Goal: Information Seeking & Learning: Learn about a topic

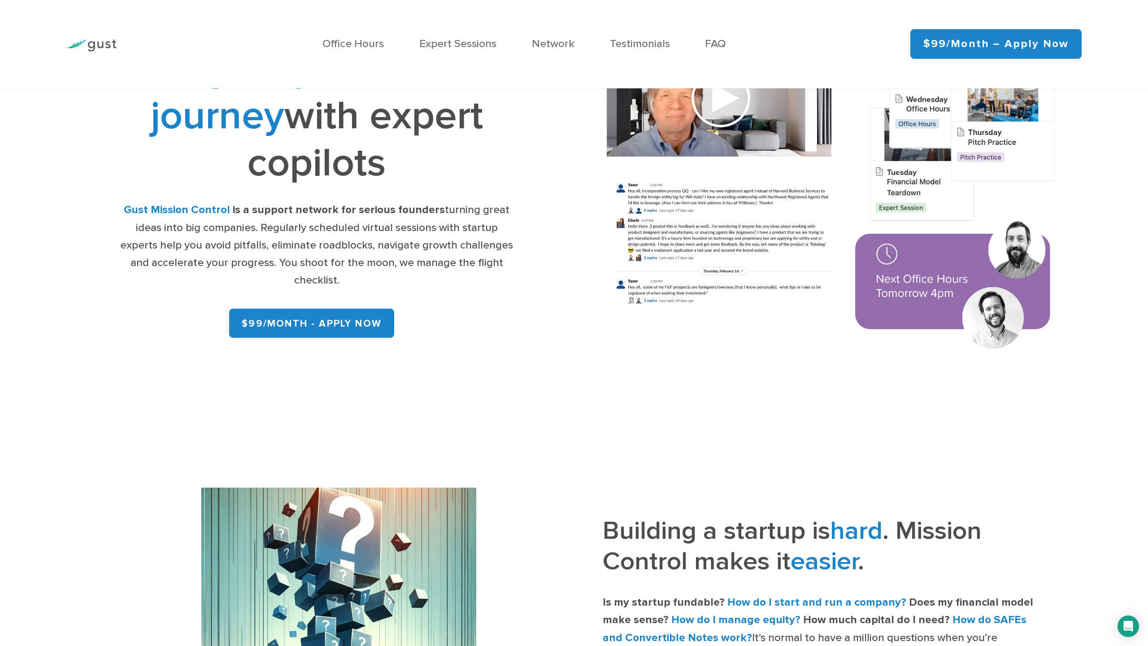
scroll to position [104, 0]
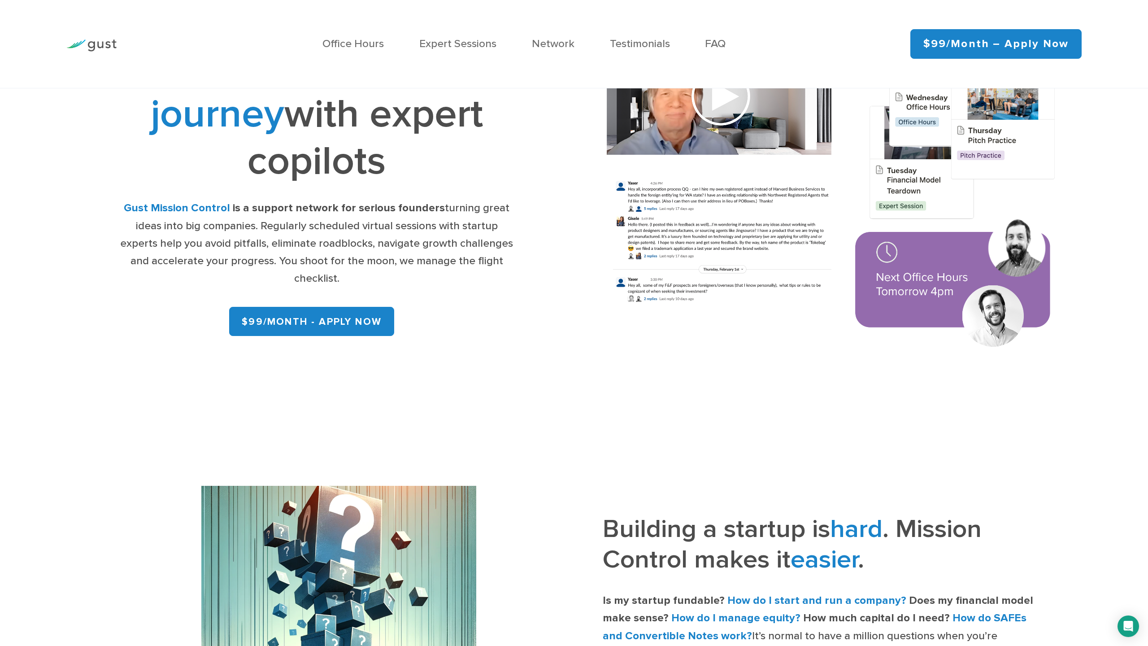
click at [961, 43] on link "$99/month – Apply Now" at bounding box center [995, 44] width 171 height 30
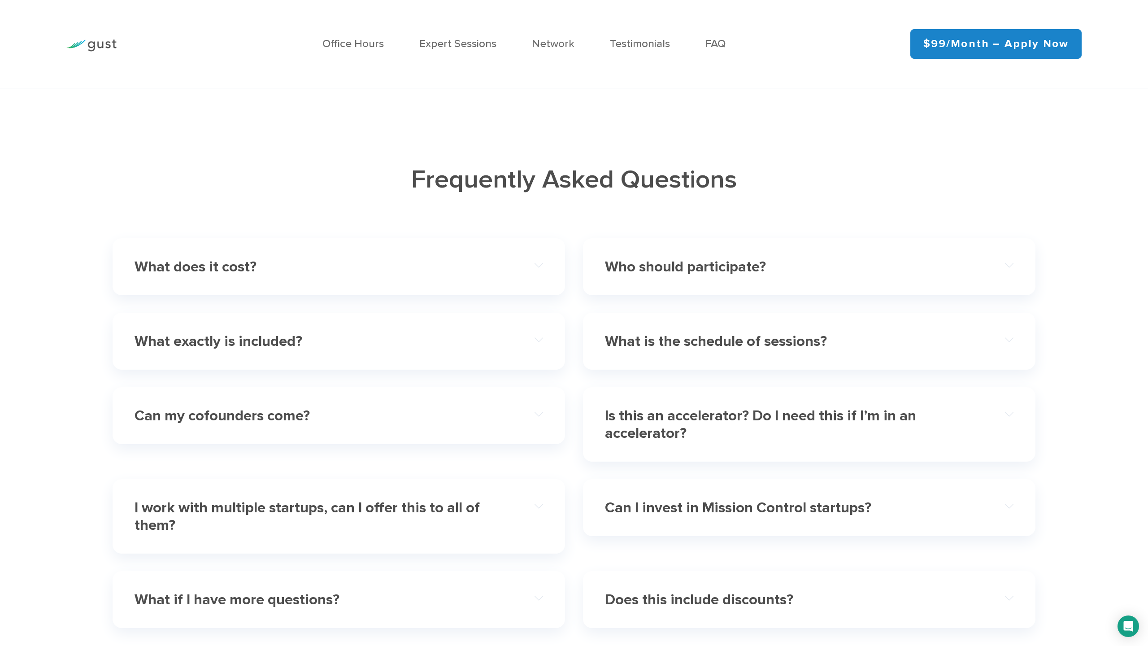
scroll to position [3458, 0]
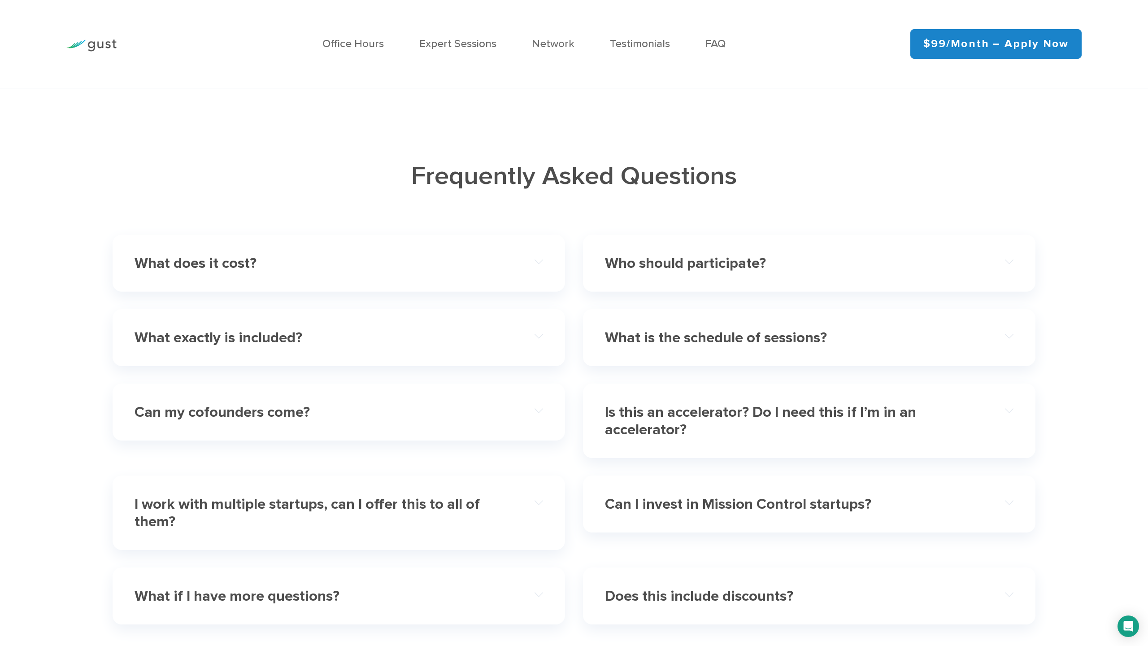
click at [411, 254] on h4 "What does it cost?" at bounding box center [319, 262] width 368 height 17
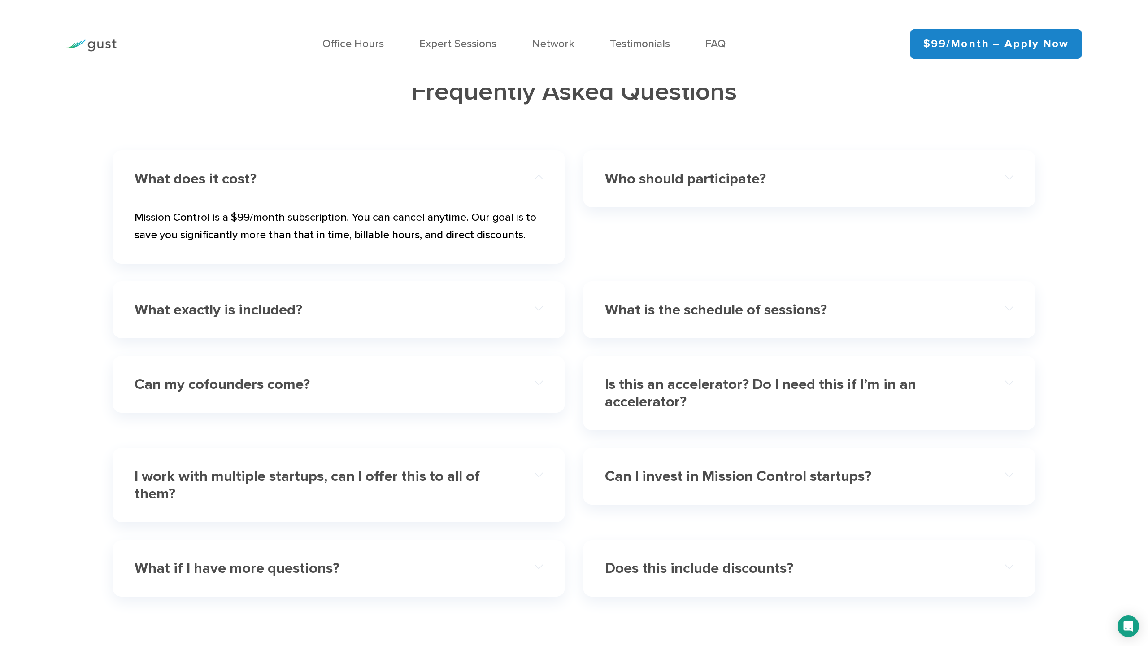
scroll to position [3546, 0]
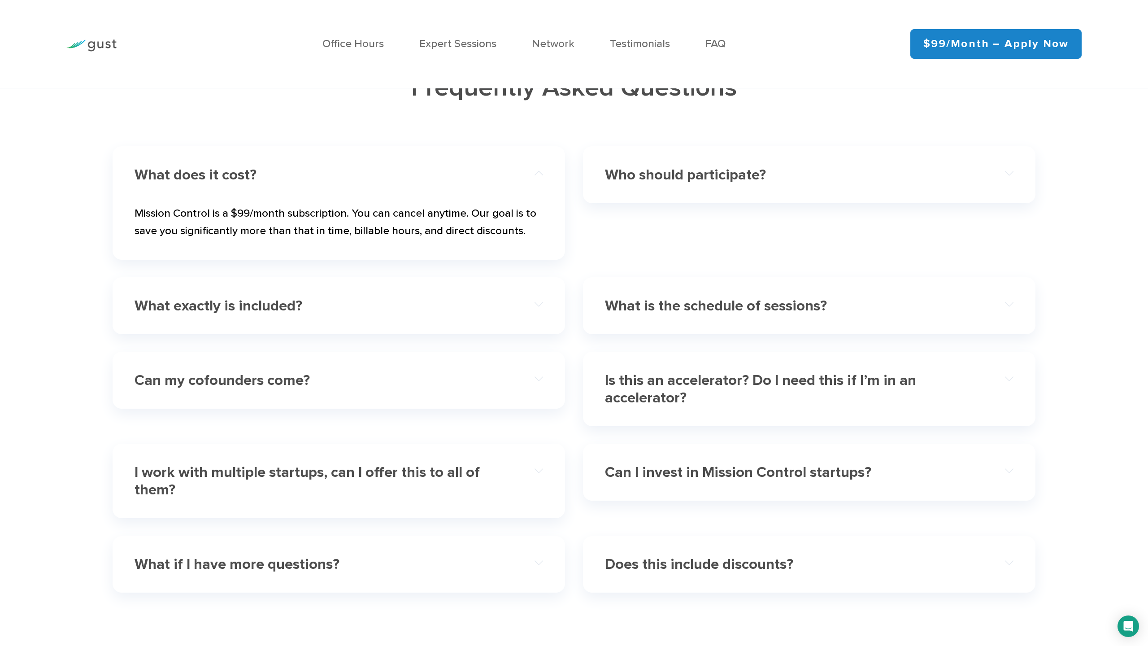
click at [414, 303] on div "What exactly is included?" at bounding box center [339, 305] width 408 height 37
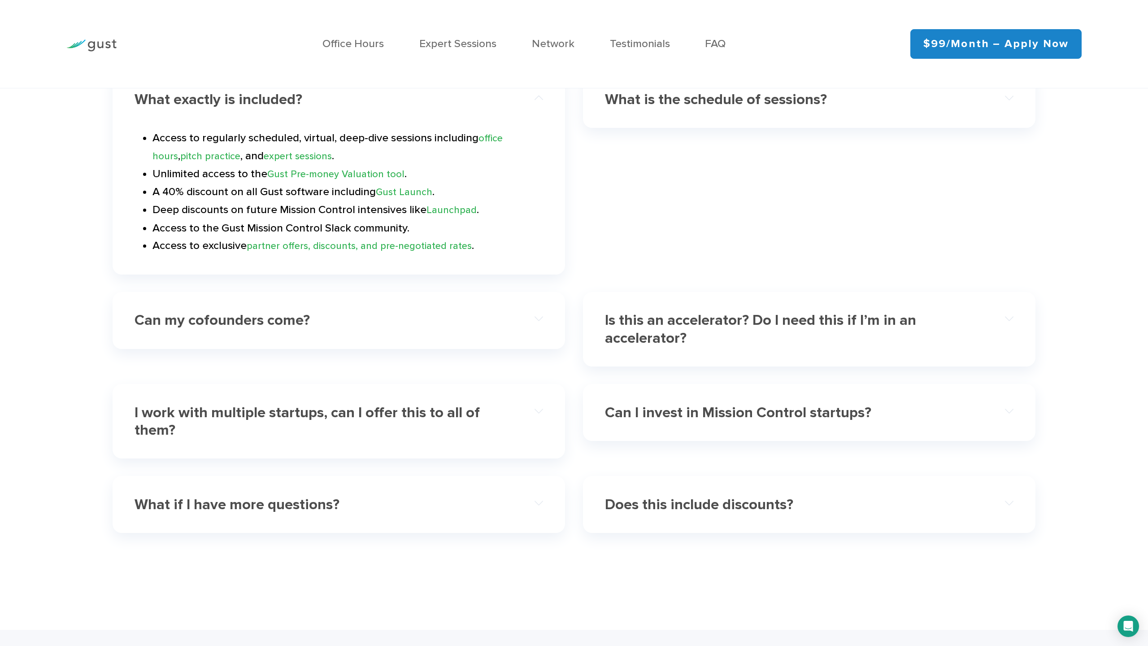
scroll to position [3766, 0]
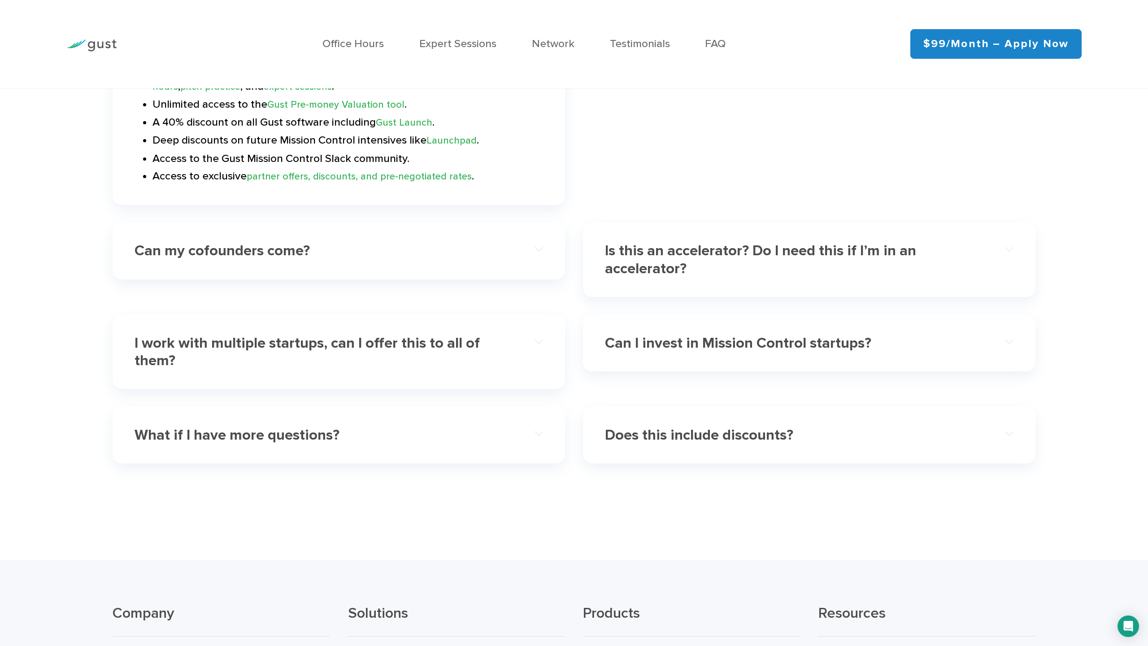
click at [400, 249] on div "Can my cofounders come?" at bounding box center [339, 250] width 408 height 37
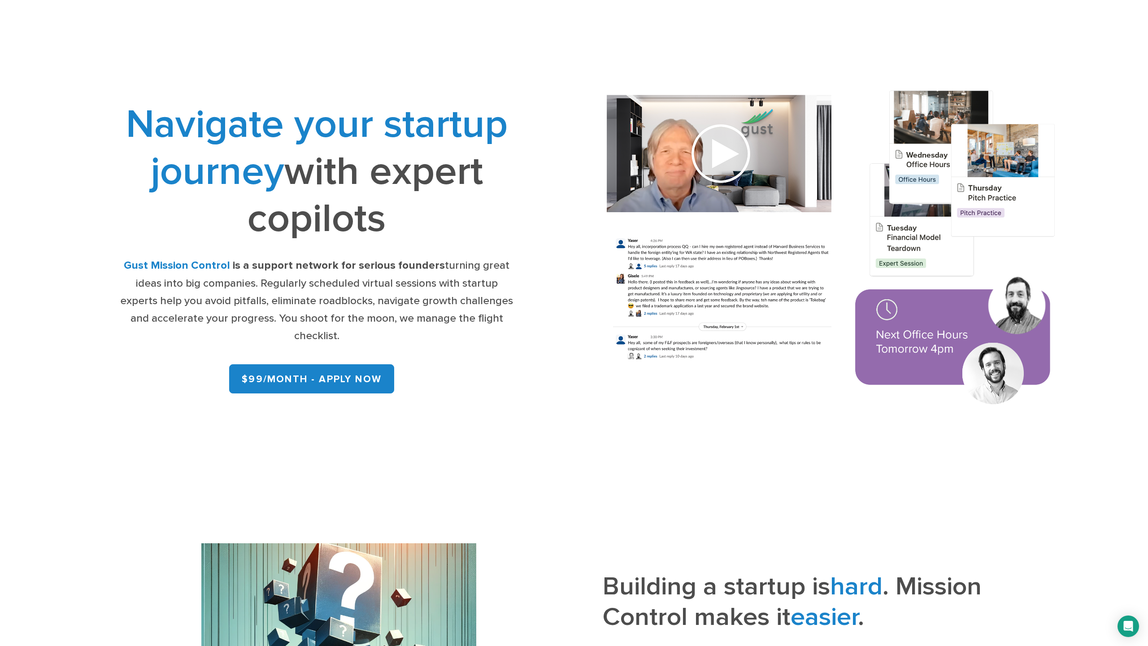
scroll to position [0, 0]
